Goal: Task Accomplishment & Management: Complete application form

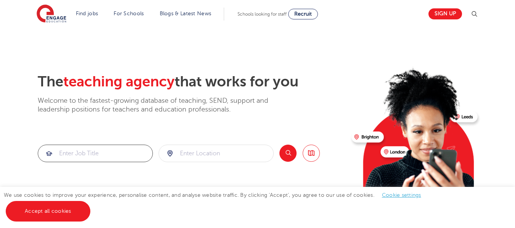
click at [117, 152] on input "search" at bounding box center [95, 153] width 114 height 17
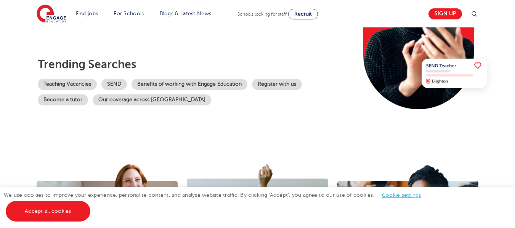
scroll to position [139, 0]
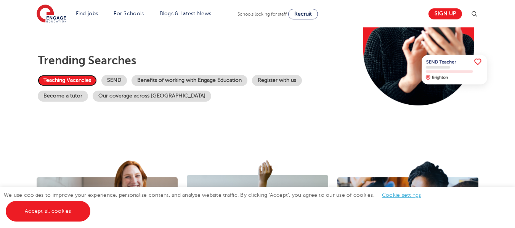
click at [84, 80] on link "Teaching Vacancies" at bounding box center [67, 80] width 59 height 11
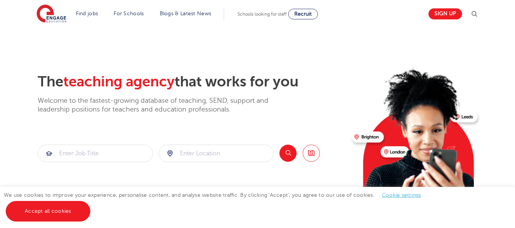
scroll to position [139, 0]
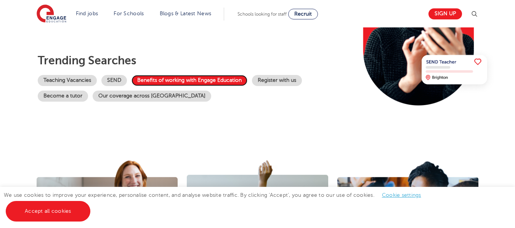
click at [221, 80] on link "Benefits of working with Engage Education" at bounding box center [189, 80] width 116 height 11
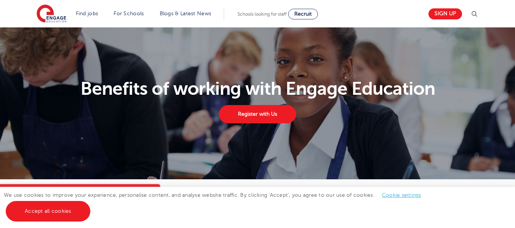
drag, startPoint x: 517, startPoint y: 22, endPoint x: 519, endPoint y: -45, distance: 67.5
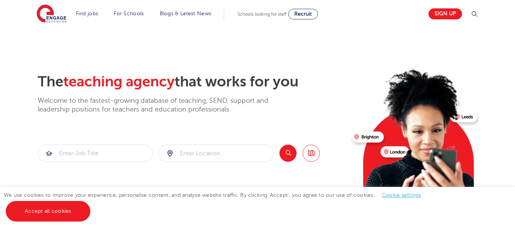
scroll to position [139, 0]
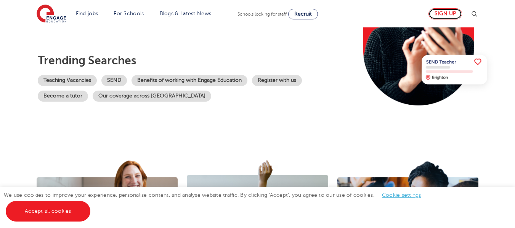
click at [437, 11] on link "Sign up" at bounding box center [445, 13] width 34 height 11
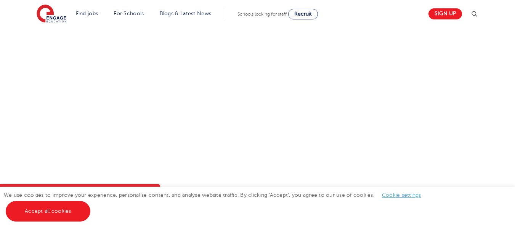
scroll to position [434, 0]
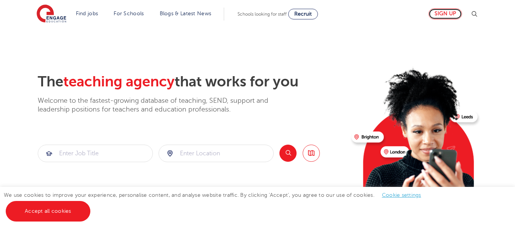
click at [440, 12] on link "Sign up" at bounding box center [445, 13] width 34 height 11
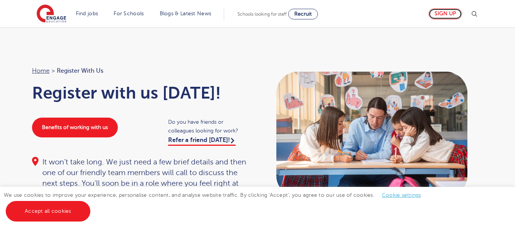
click at [448, 12] on link "Sign up" at bounding box center [445, 13] width 34 height 11
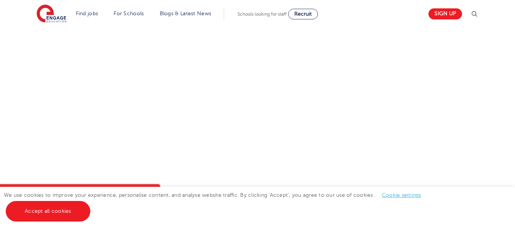
scroll to position [557, 0]
click at [356, 146] on div "Let us know more about you!" at bounding box center [257, 27] width 462 height 437
click at [360, 90] on div "Let us know more about you!" at bounding box center [257, 33] width 462 height 448
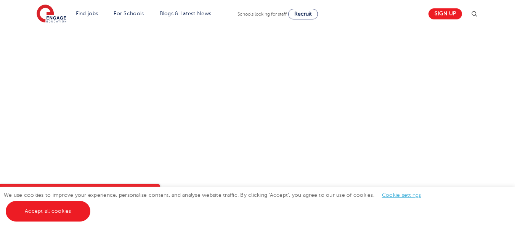
scroll to position [281, 0]
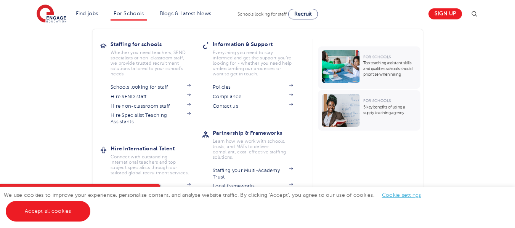
click at [382, 160] on section "For Schools Top teaching assistant skills and qualities schools should prioriti…" at bounding box center [367, 131] width 110 height 185
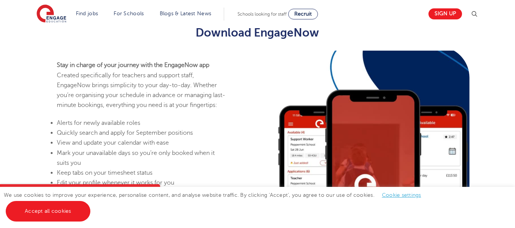
scroll to position [435, 0]
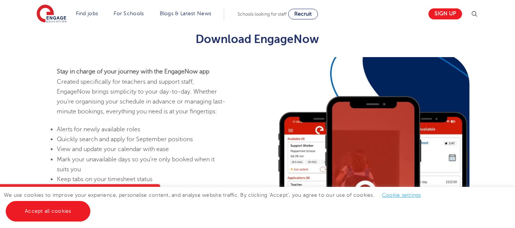
click at [453, 20] on div "Sign up" at bounding box center [450, 13] width 55 height 15
click at [452, 17] on link "Sign up" at bounding box center [445, 13] width 34 height 11
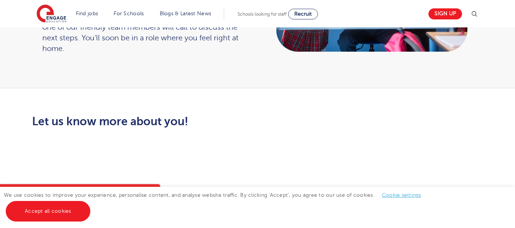
scroll to position [135, 0]
